Goal: Find specific page/section: Find specific page/section

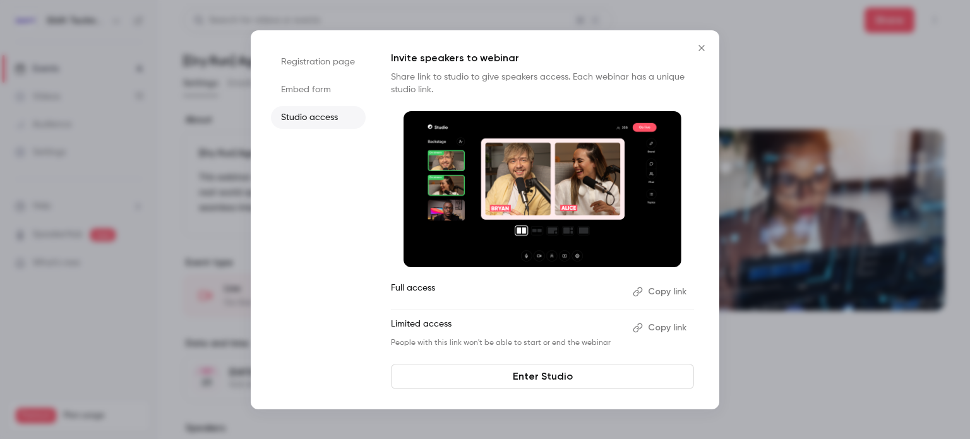
click at [700, 45] on icon "Close" at bounding box center [701, 48] width 15 height 10
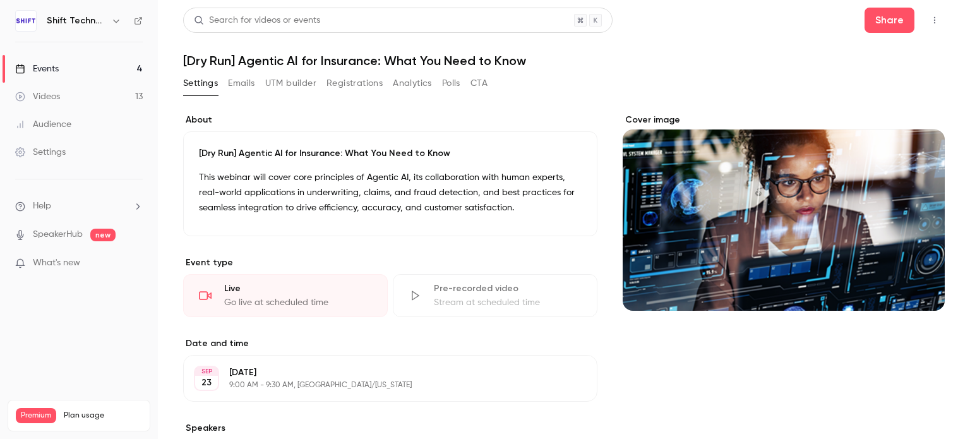
click at [79, 70] on link "Events 4" at bounding box center [79, 69] width 158 height 28
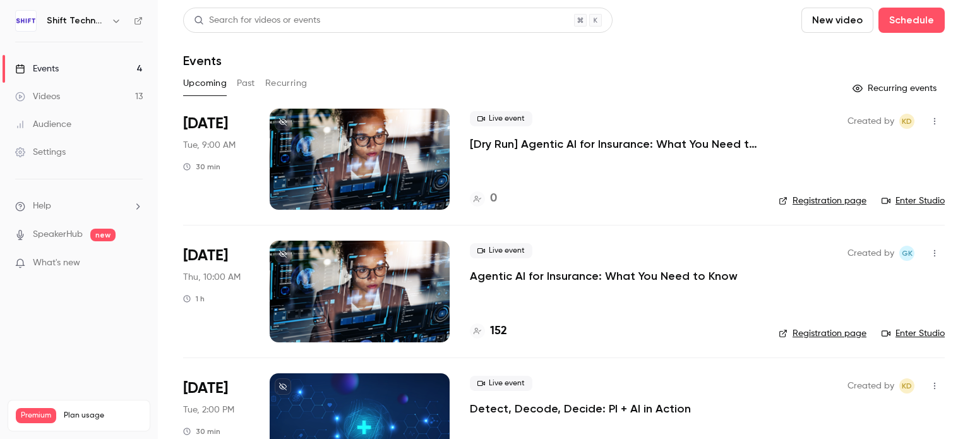
click at [74, 63] on link "Events 4" at bounding box center [79, 69] width 158 height 28
